Goal: Information Seeking & Learning: Learn about a topic

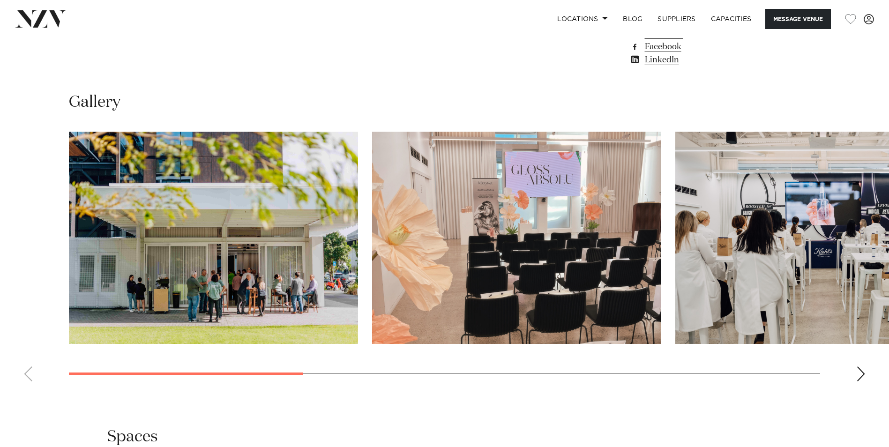
scroll to position [890, 0]
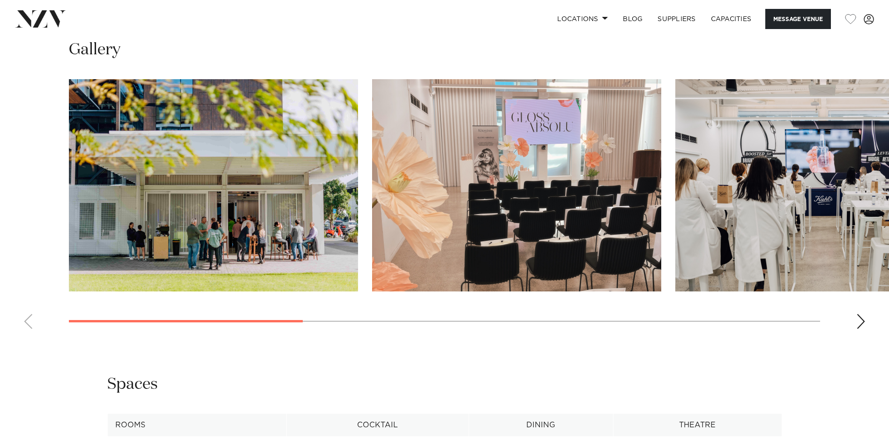
click at [290, 239] on img "1 / 8" at bounding box center [213, 185] width 289 height 212
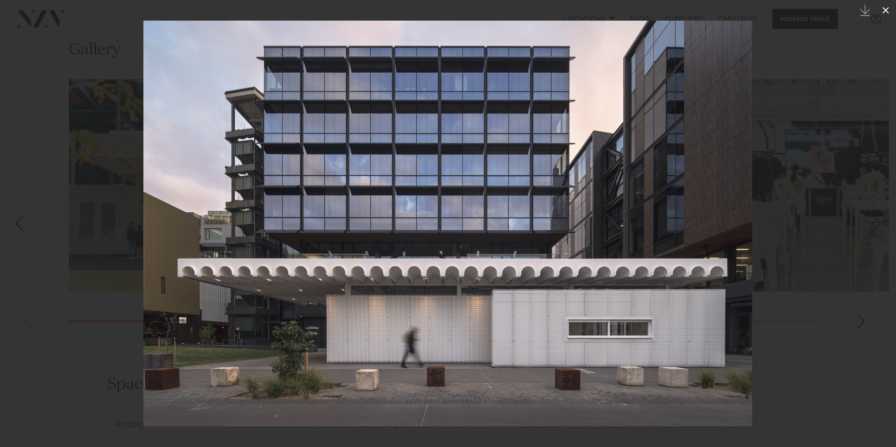
click at [888, 10] on icon at bounding box center [885, 10] width 11 height 11
